Goal: Task Accomplishment & Management: Use online tool/utility

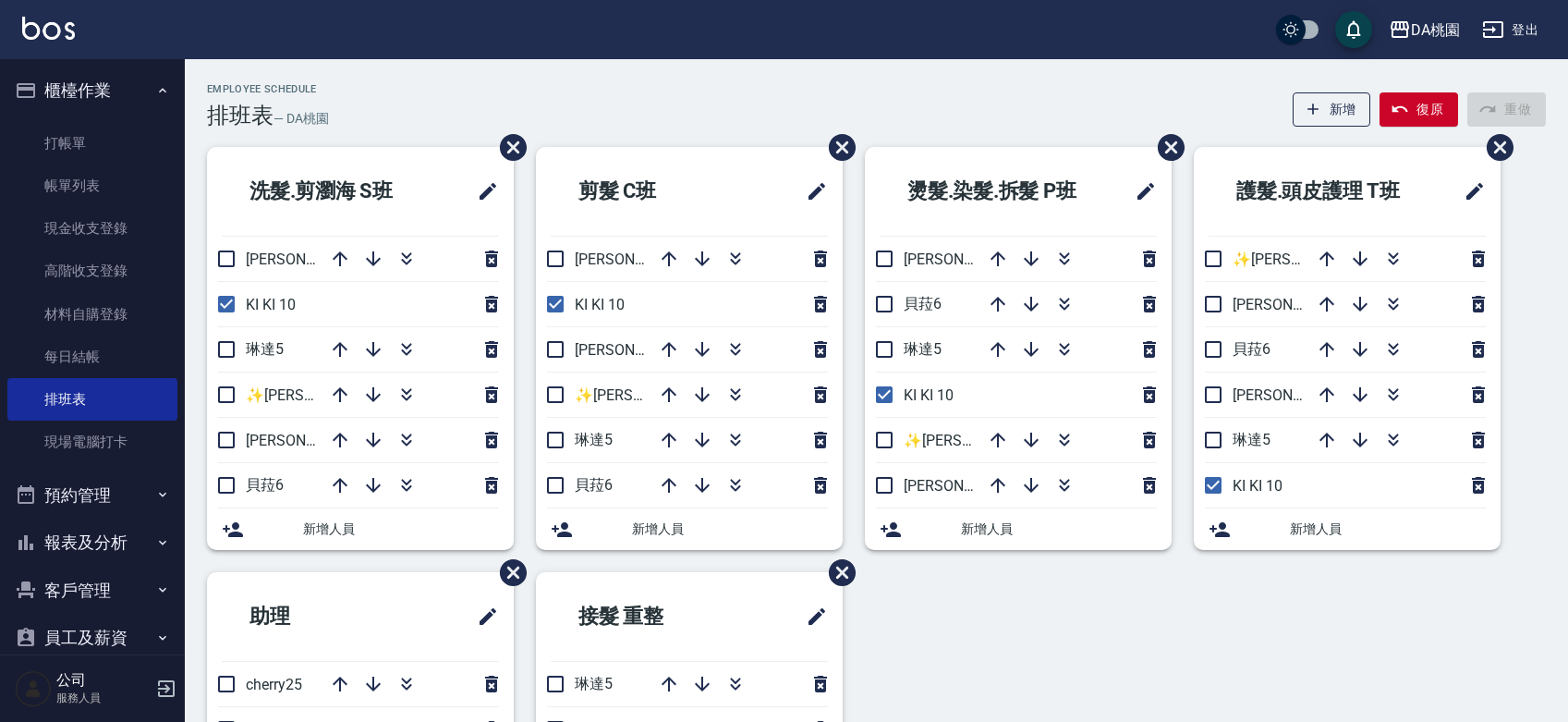
scroll to position [50, 0]
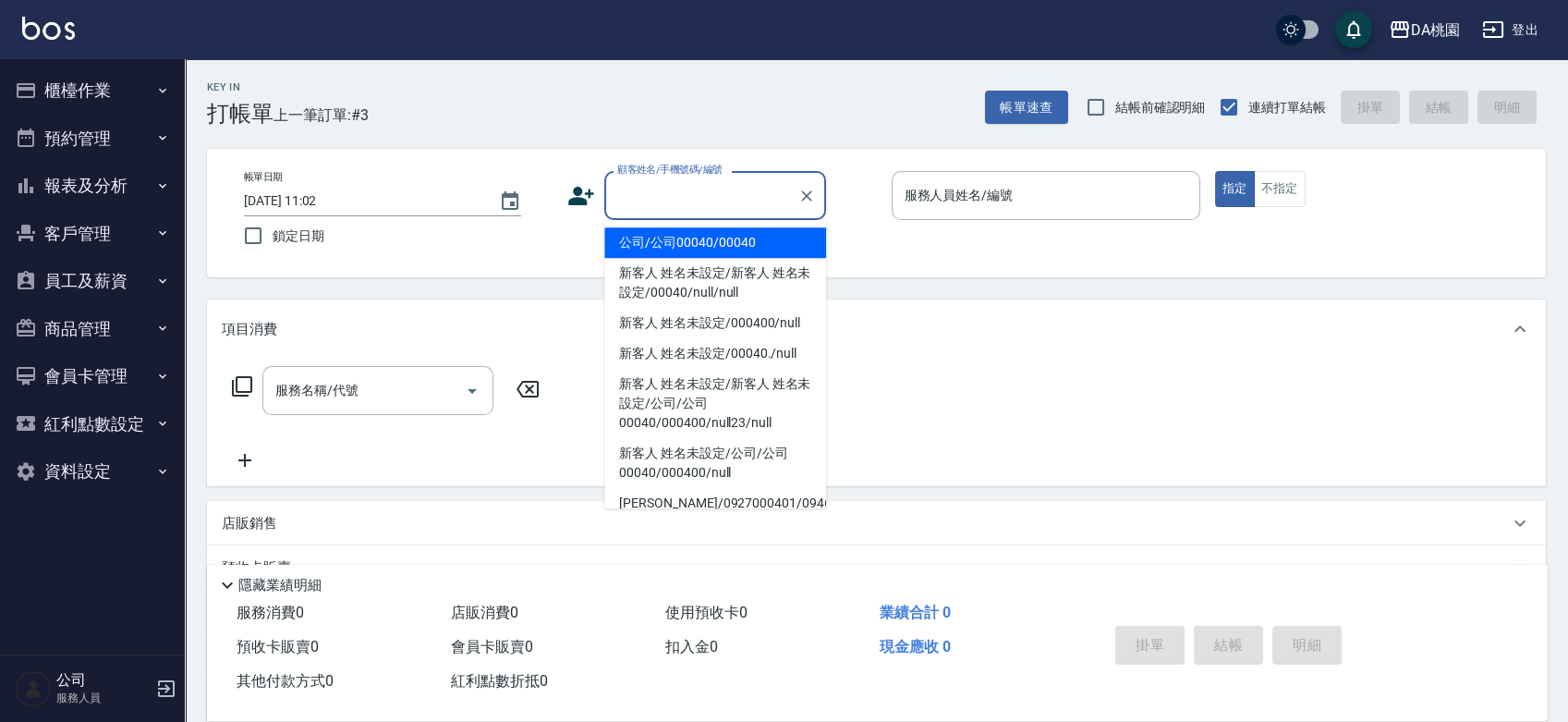
click at [668, 197] on input "顧客姓名/手機號碼/編號" at bounding box center [702, 196] width 177 height 32
type input "公司/公司00040/00040"
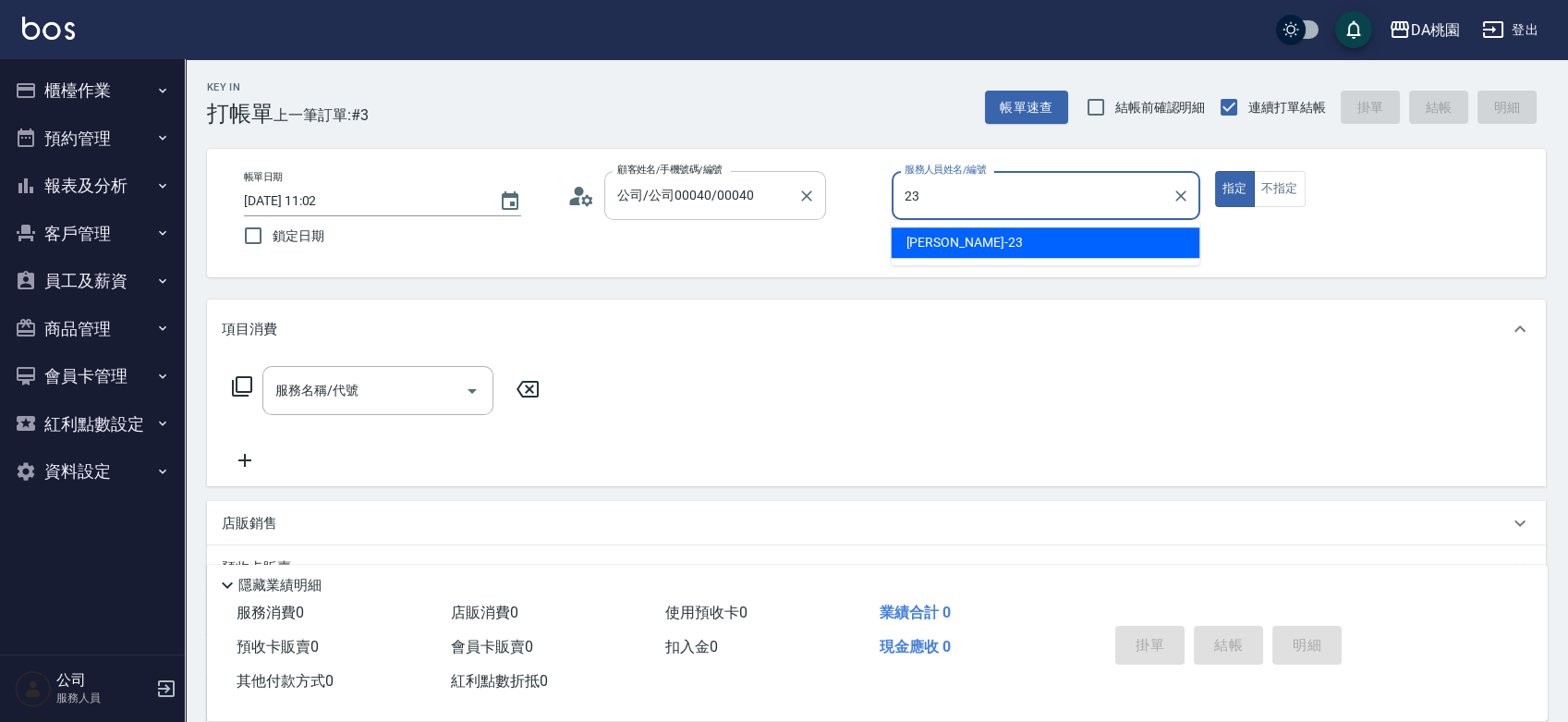
type input "亞瑟 -23"
type button "true"
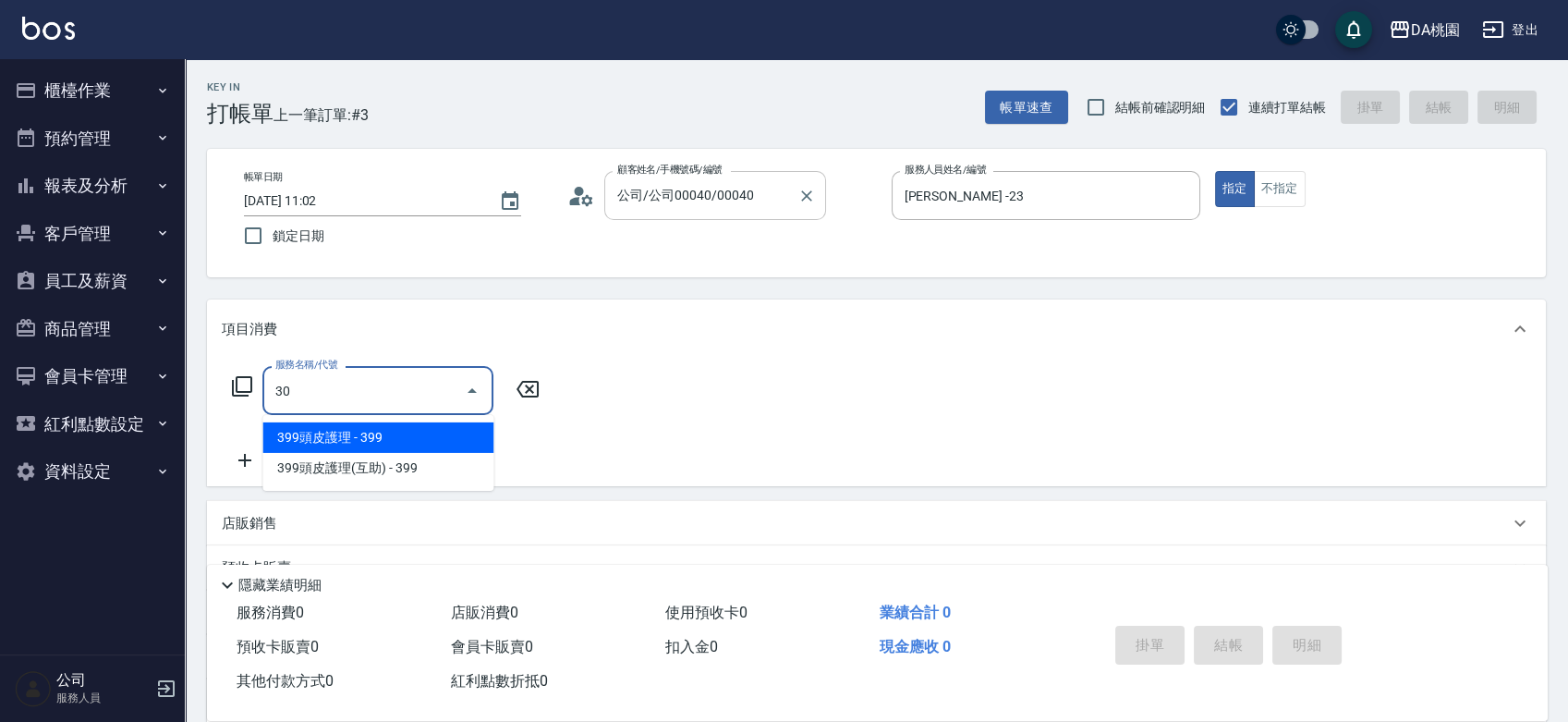
type input "303"
type input "30"
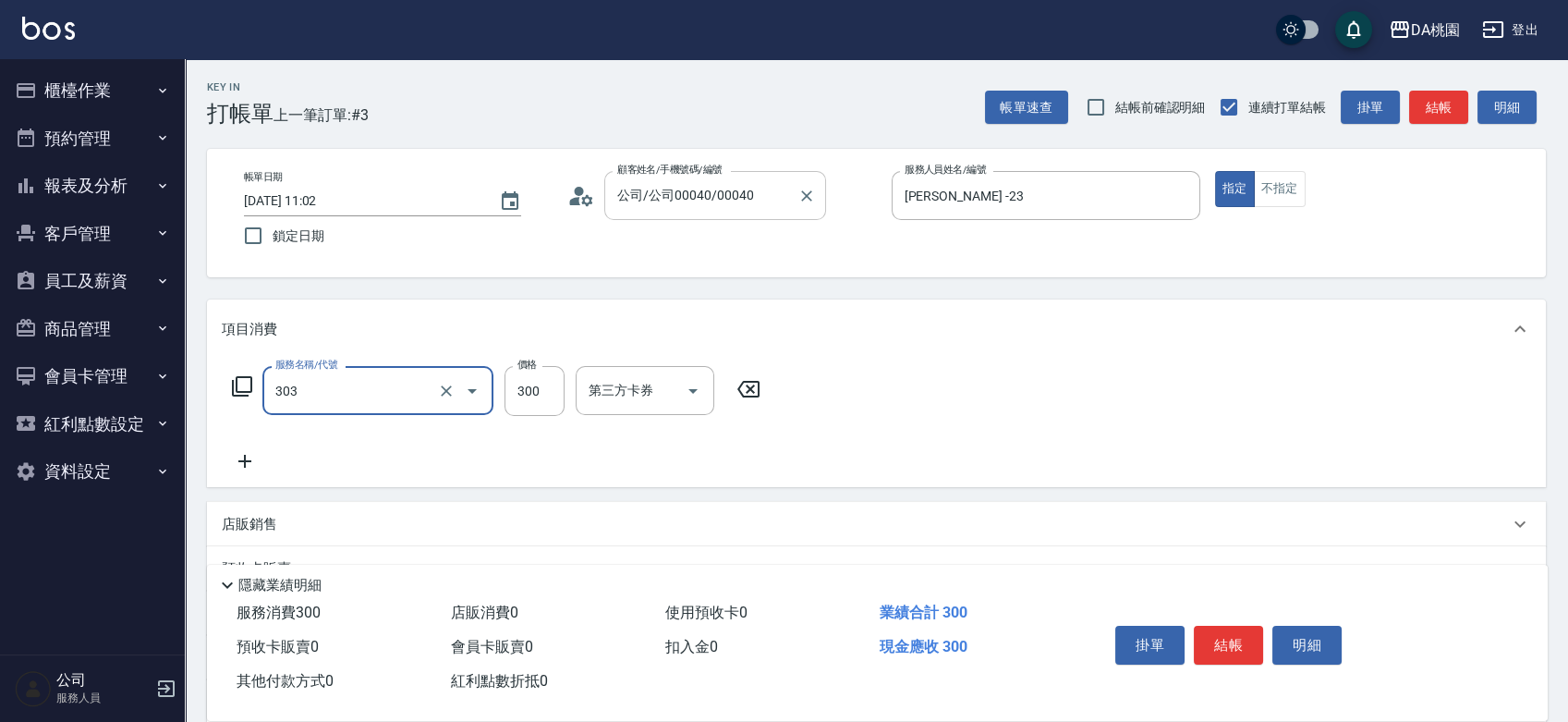
type input "A級剪髮(303)"
type input "0"
type input "500"
type input "50"
type input "500"
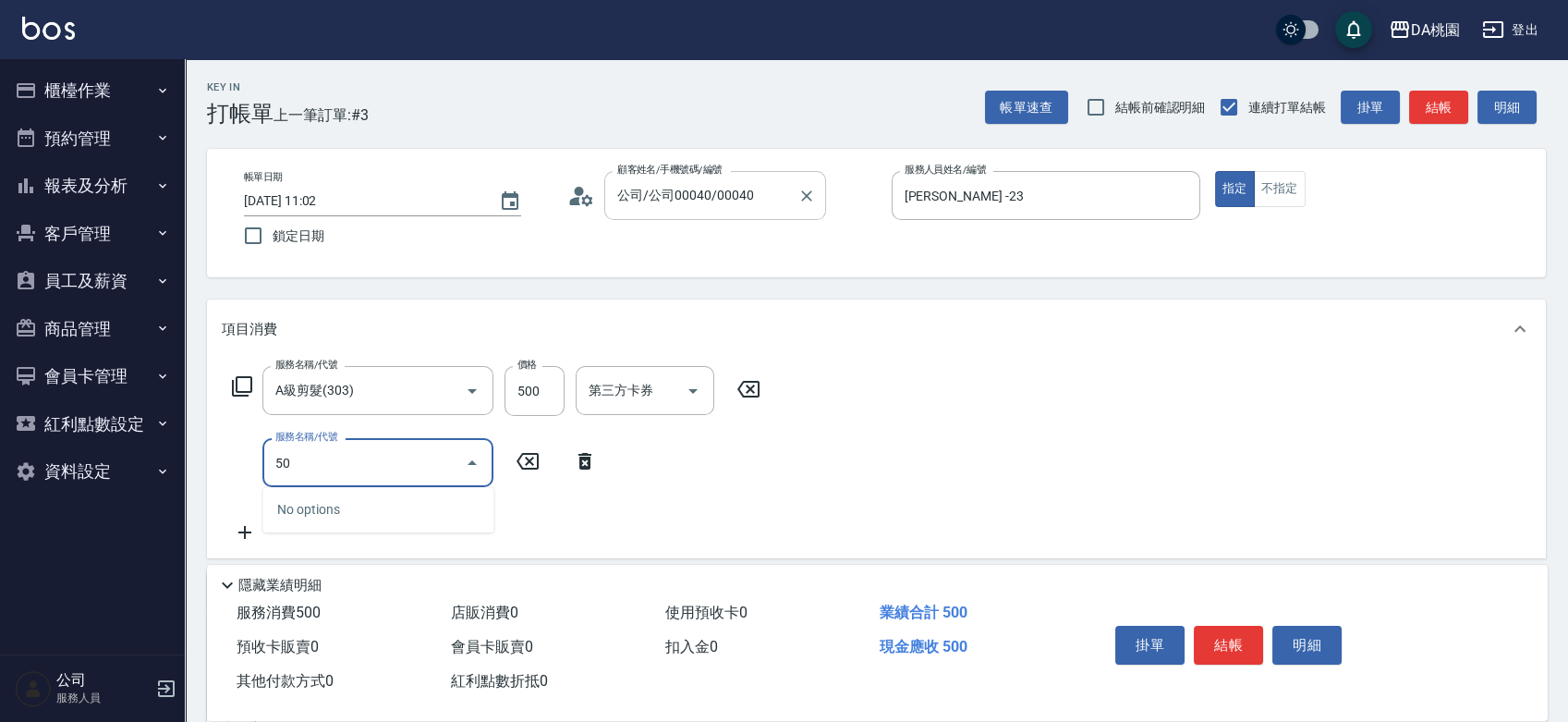
type input "500"
type input "70"
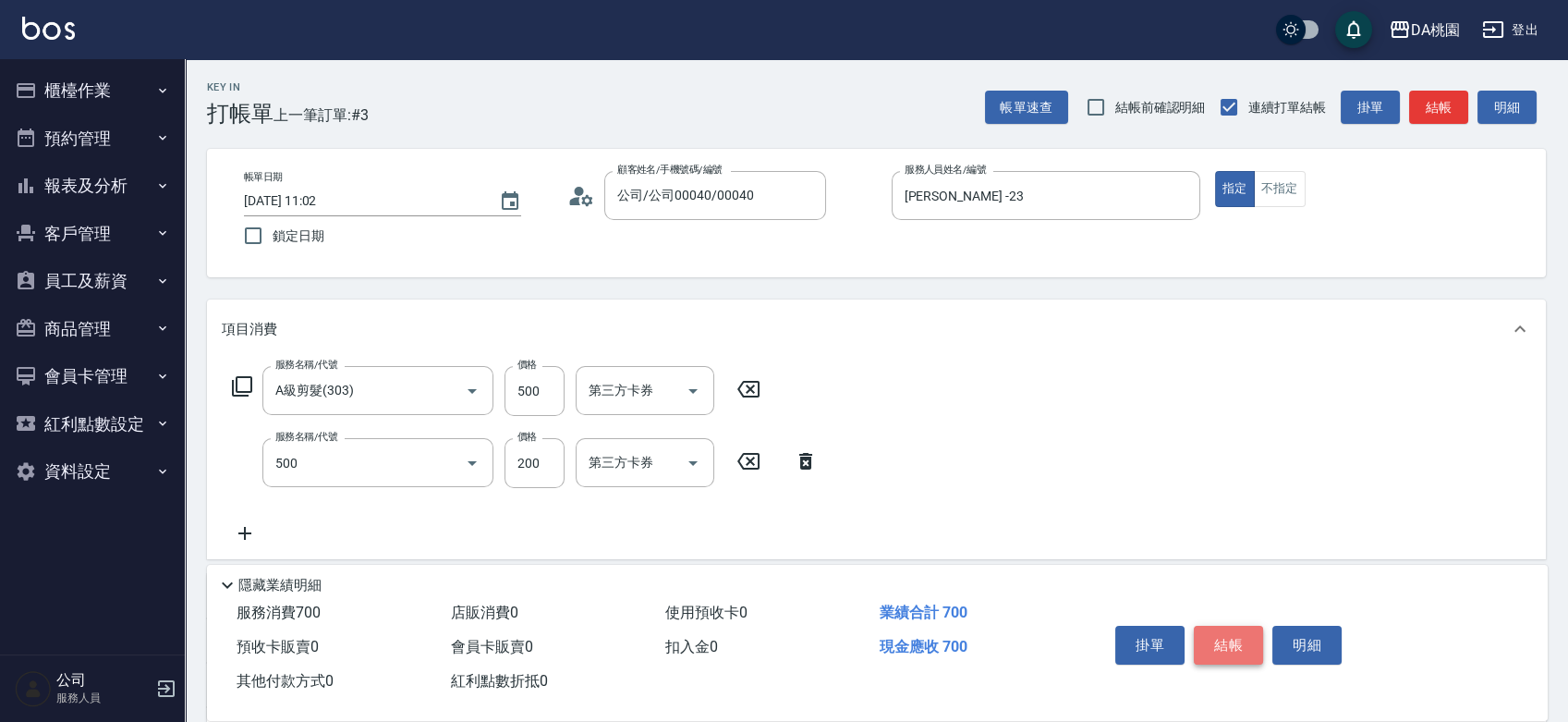
type input "洗髮(500)"
click at [1219, 640] on button "結帳" at bounding box center [1228, 645] width 70 height 39
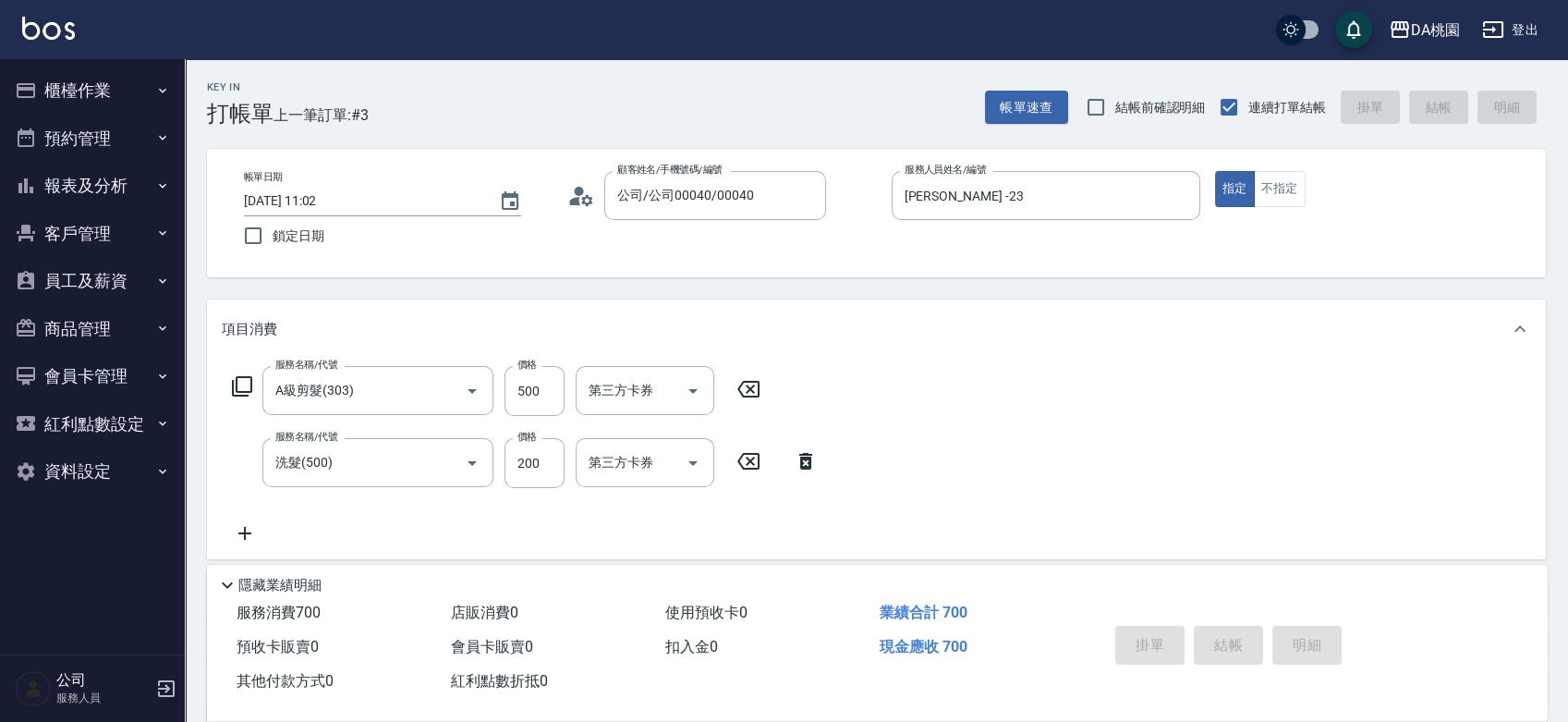
type input "2025/10/08 12:25"
type input "0"
